Goal: Task Accomplishment & Management: Manage account settings

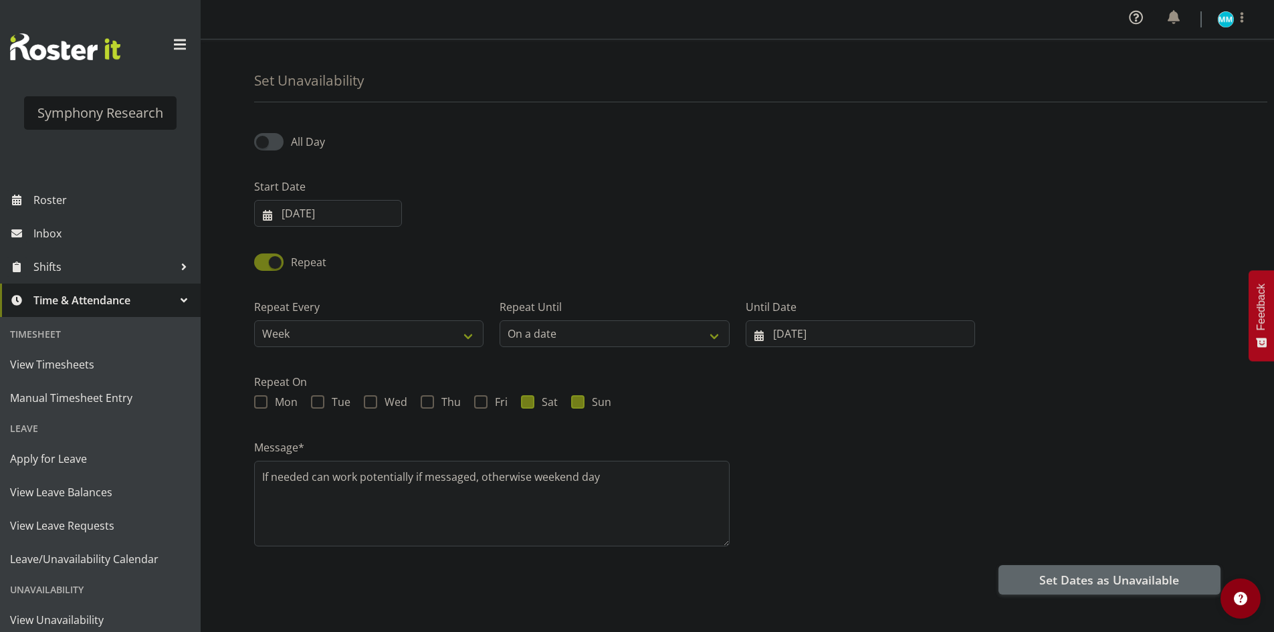
select select "date"
click at [616, 479] on textarea "If needed can work potentially if messaged, otherwise weekend day" at bounding box center [491, 504] width 475 height 86
type textarea "If needed can work potentially if messaged, otherwise weekend day unavailable"
click at [772, 441] on div "Message* If needed can work potentially if messaged, otherwise weekend day unav…" at bounding box center [737, 488] width 982 height 134
click at [305, 221] on input "19/09/2025" at bounding box center [328, 213] width 148 height 27
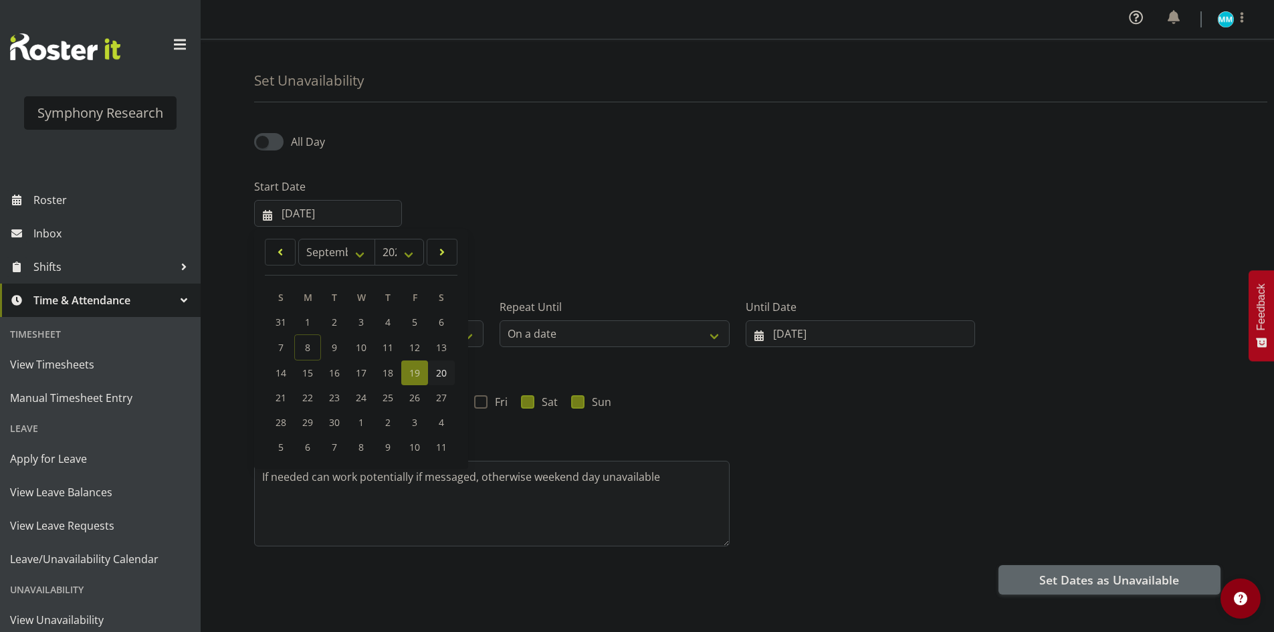
click at [444, 380] on link "20" at bounding box center [441, 372] width 27 height 25
type input "20/09/2025"
click at [322, 217] on input "20/09/2025" at bounding box center [328, 213] width 148 height 27
click at [700, 227] on div "Start Date 20/09/2025 January February March April May June July August Septemb…" at bounding box center [737, 197] width 982 height 75
click at [341, 216] on input "20/09/2025" at bounding box center [328, 213] width 148 height 27
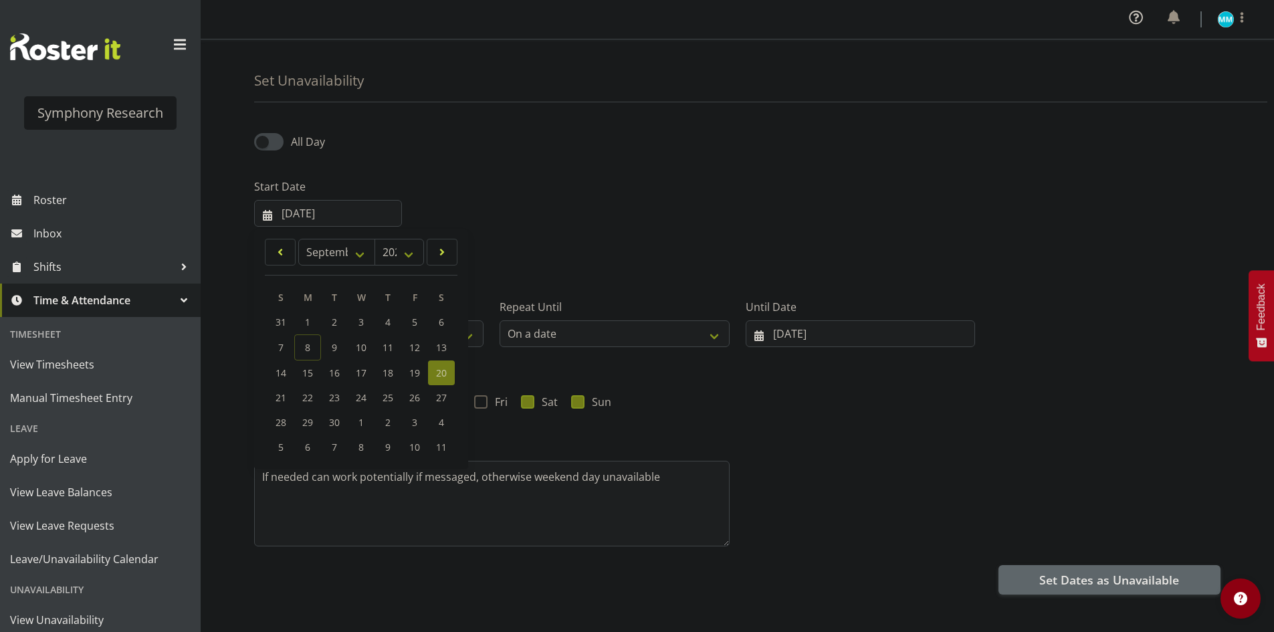
click at [615, 221] on div "Start Date 20/09/2025 January February March April May June July August Septemb…" at bounding box center [737, 197] width 982 height 75
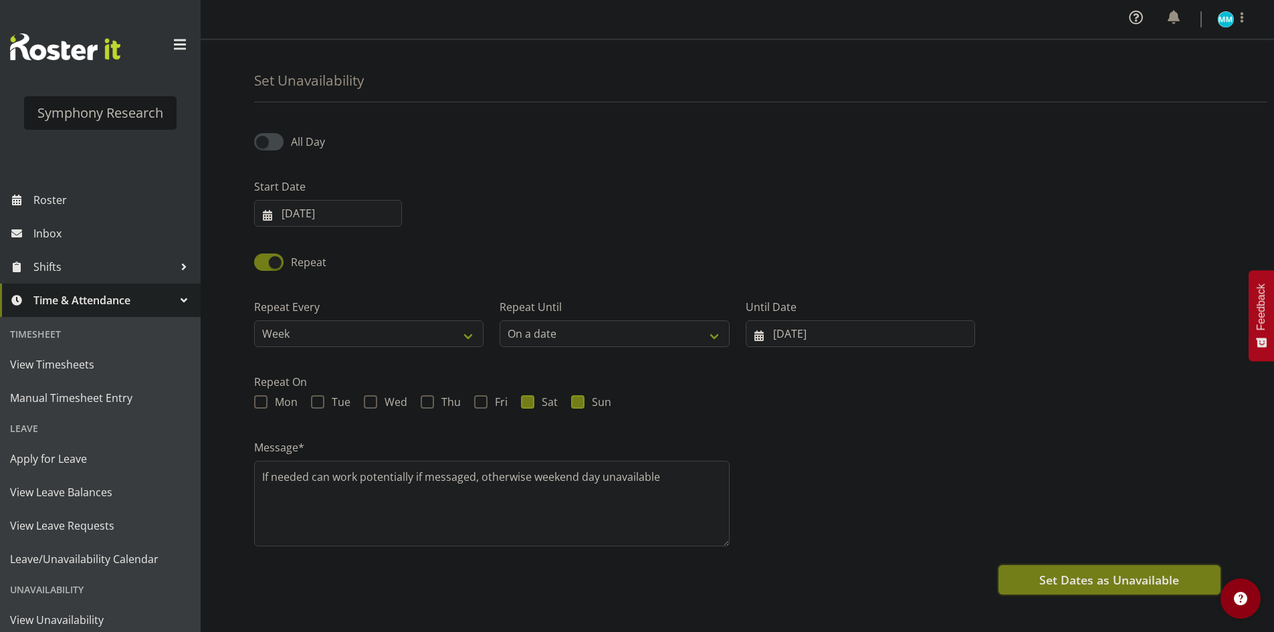
click at [1096, 587] on span "Set Dates as Unavailable" at bounding box center [1109, 579] width 140 height 17
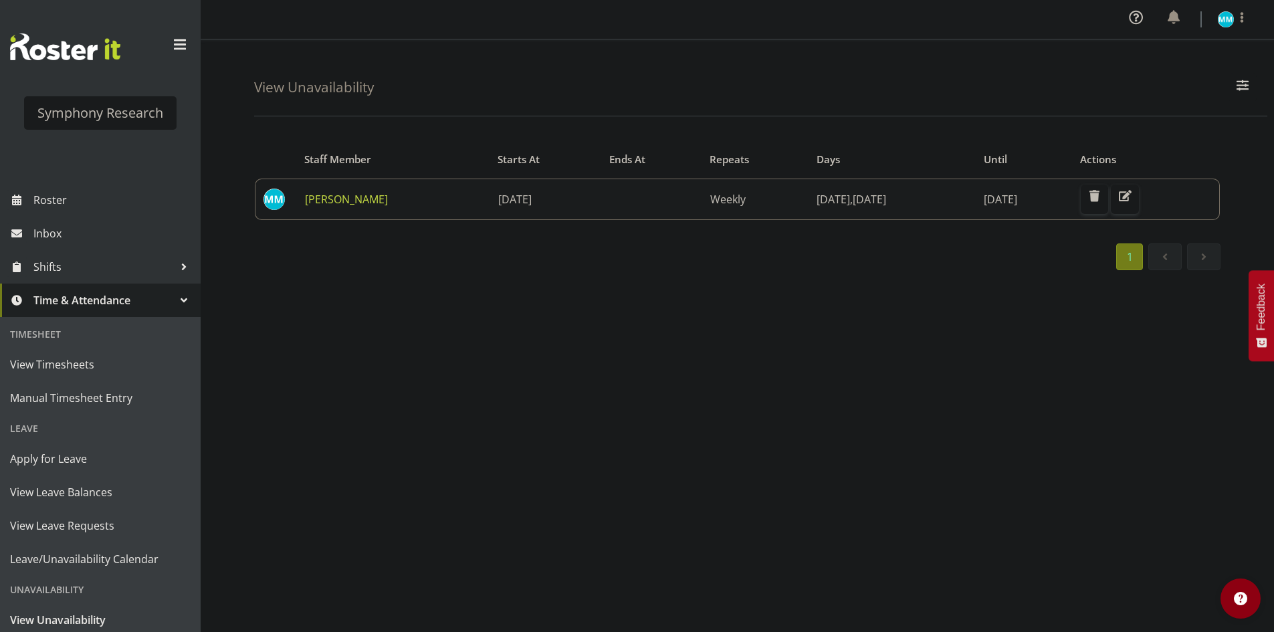
click at [774, 207] on td "Weekly" at bounding box center [755, 199] width 107 height 41
click at [1139, 207] on button "button" at bounding box center [1125, 199] width 28 height 29
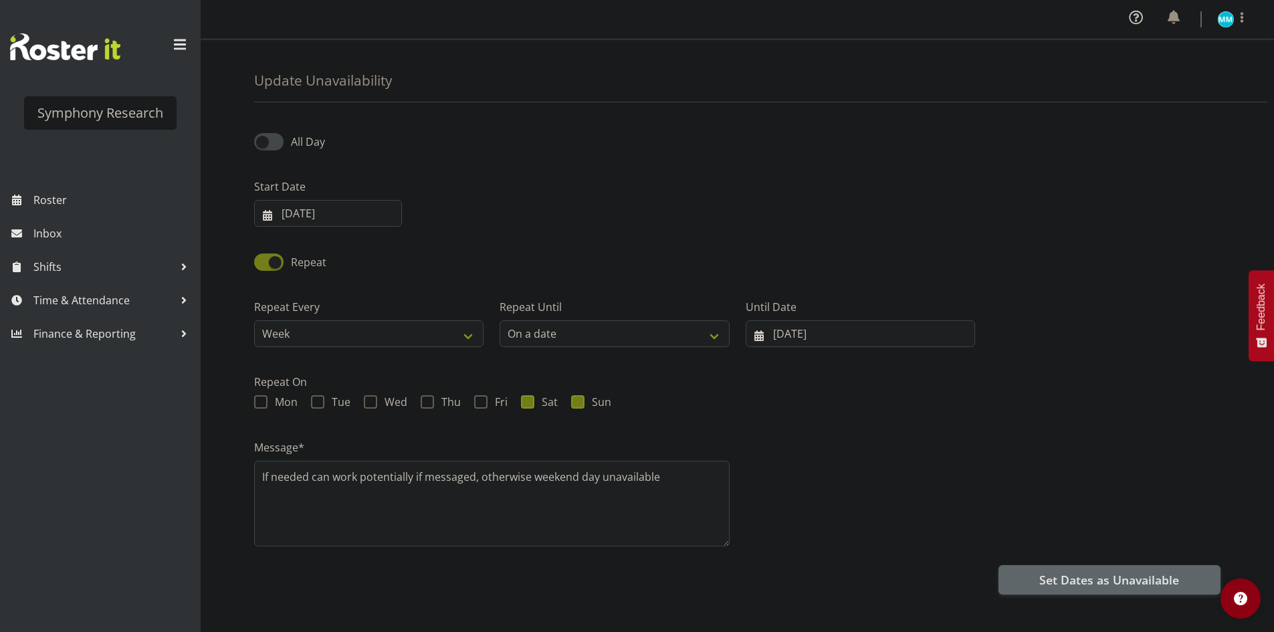
select select "date"
click at [879, 542] on div "Message* If needed can work potentially if messaged, otherwise weekend day unav…" at bounding box center [737, 488] width 982 height 134
click at [712, 253] on div "Repeat" at bounding box center [737, 257] width 982 height 45
click at [81, 292] on span "Time & Attendance" at bounding box center [103, 300] width 140 height 20
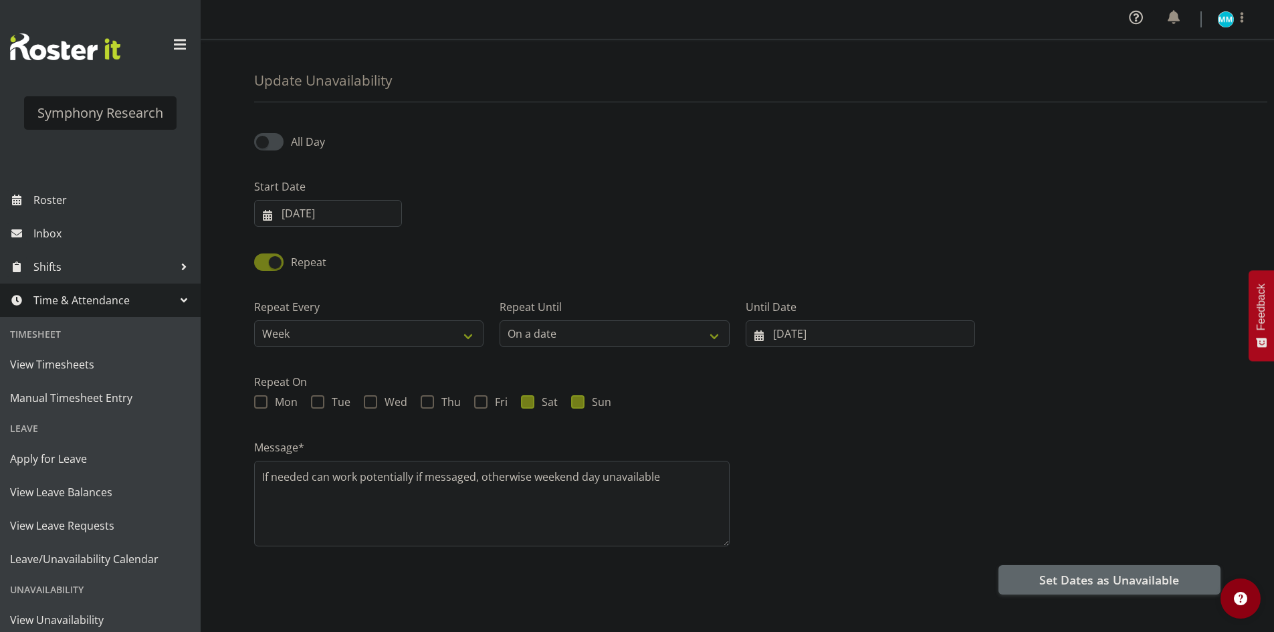
click at [685, 209] on div "Start Date 20/09/2025 January February March April May June July August Septemb…" at bounding box center [737, 197] width 982 height 75
